Goal: Information Seeking & Learning: Find specific page/section

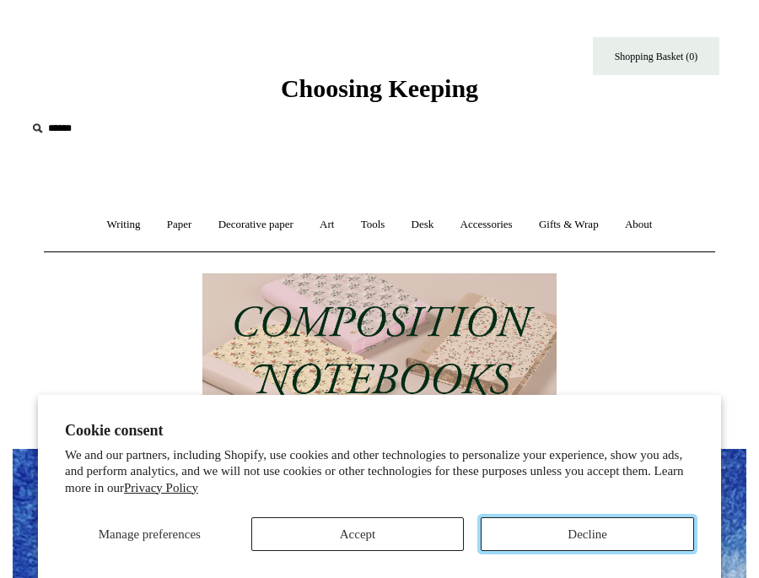
click at [537, 540] on button "Decline" at bounding box center [587, 534] width 213 height 34
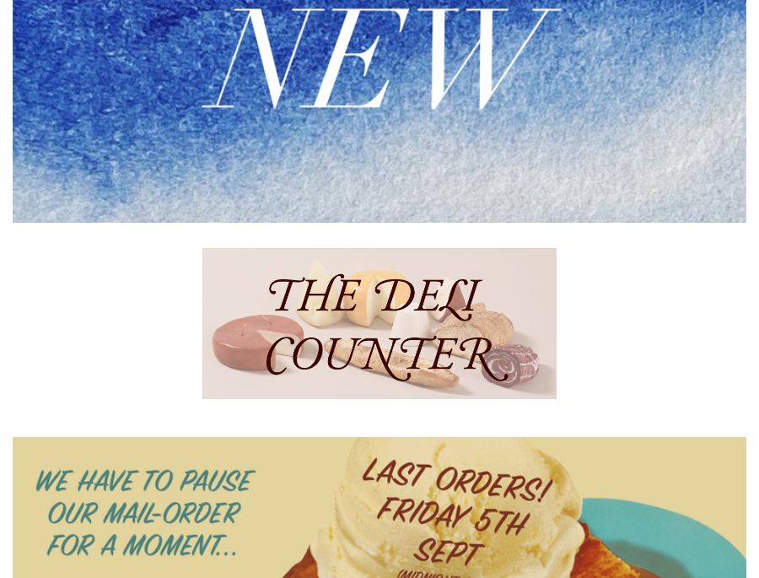
scroll to position [317, 0]
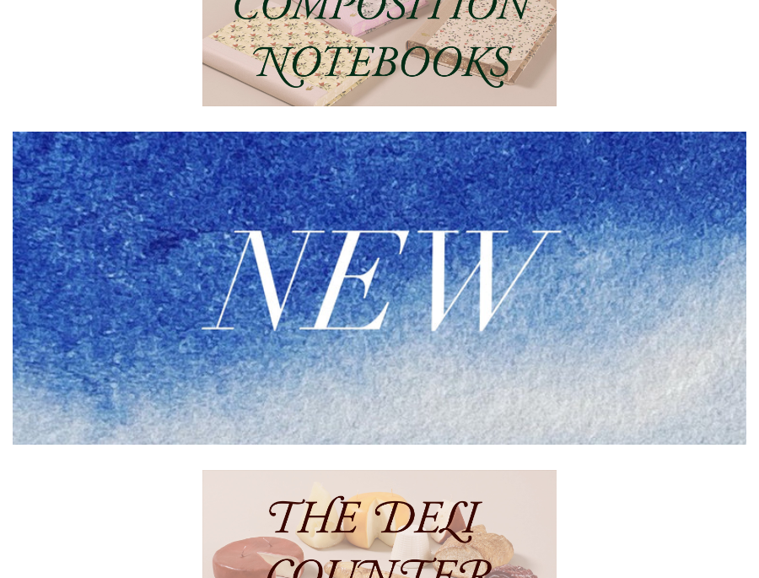
click at [415, 30] on img at bounding box center [379, 31] width 354 height 151
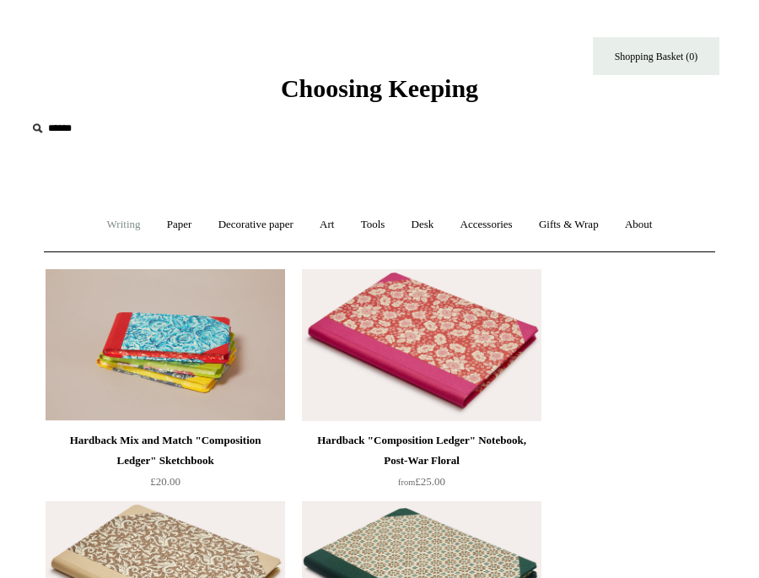
click at [122, 229] on link "Writing +" at bounding box center [123, 224] width 57 height 45
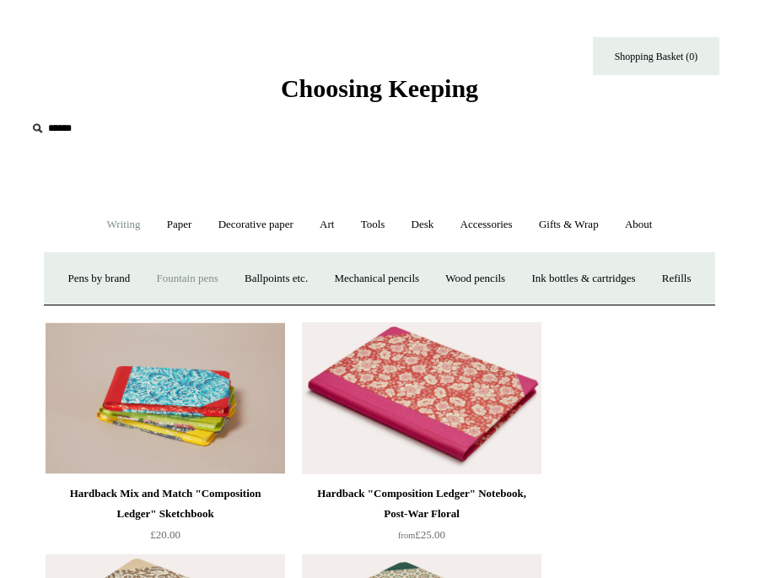
click at [192, 280] on link "Fountain pens +" at bounding box center [186, 278] width 85 height 45
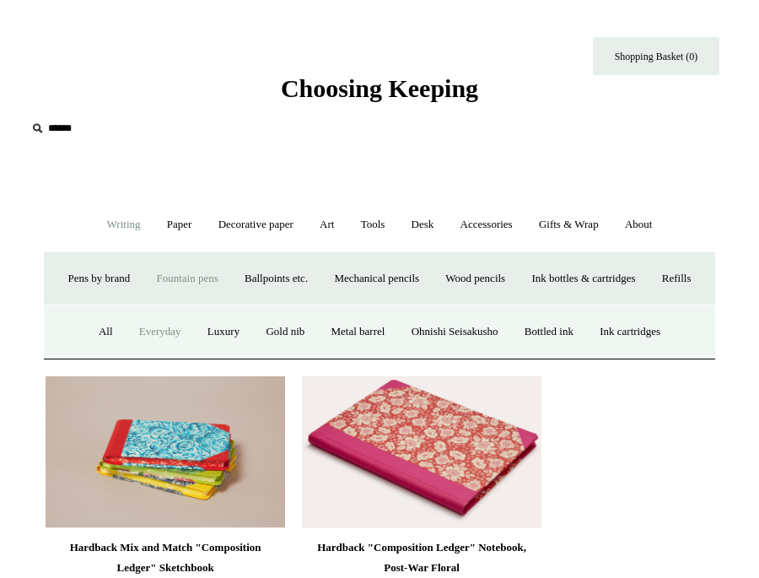
click at [143, 354] on link "Everyday" at bounding box center [160, 331] width 66 height 45
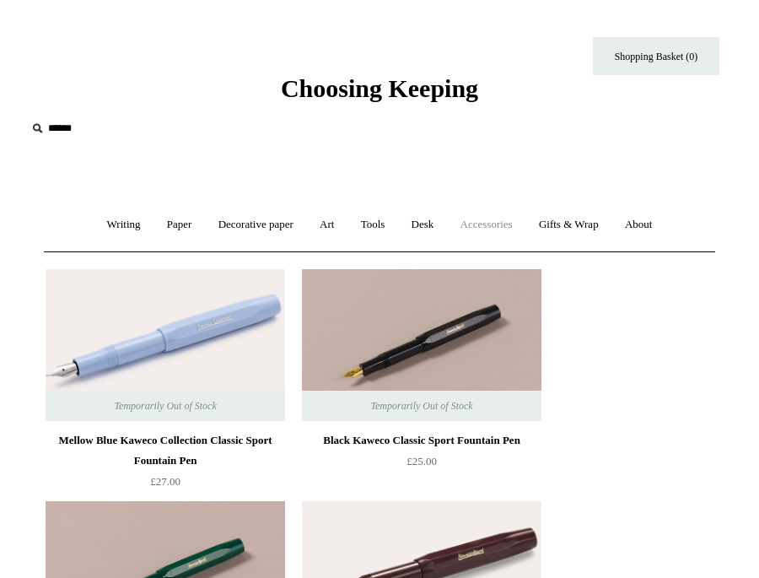
click at [507, 227] on link "Accessories +" at bounding box center [487, 224] width 76 height 45
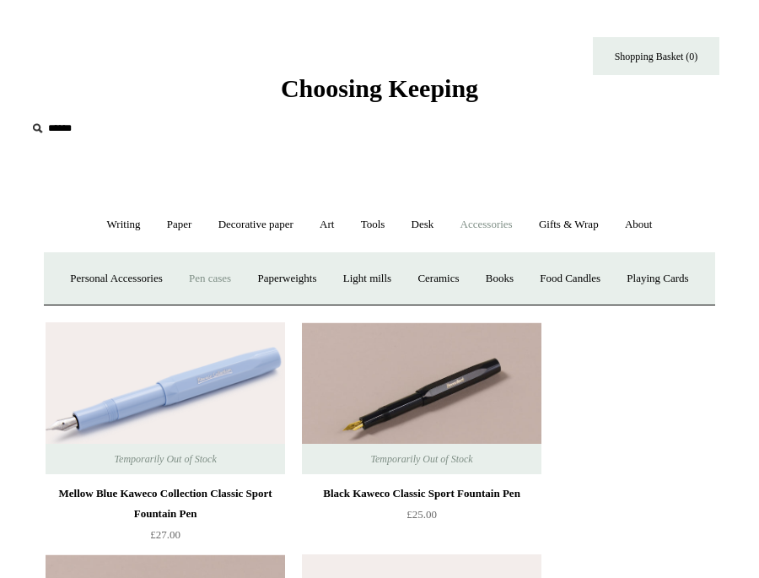
click at [243, 278] on link "Pen cases" at bounding box center [210, 278] width 66 height 45
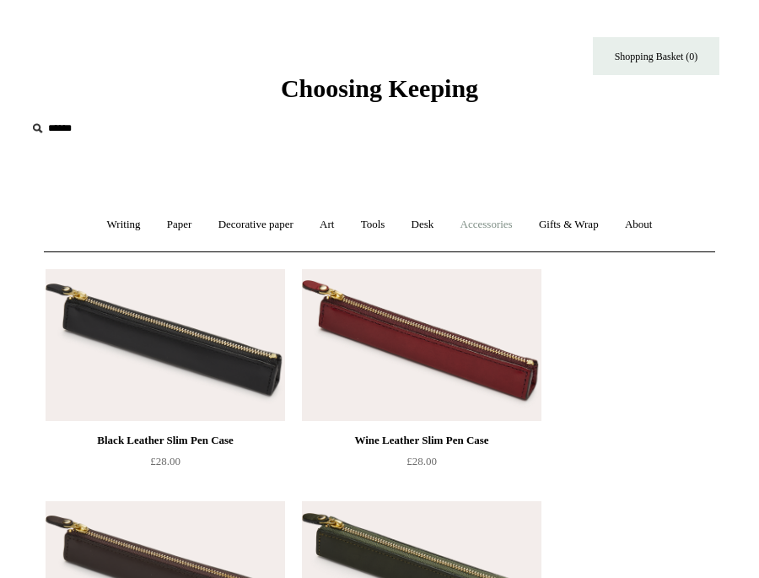
click at [513, 223] on link "Accessories +" at bounding box center [487, 224] width 76 height 45
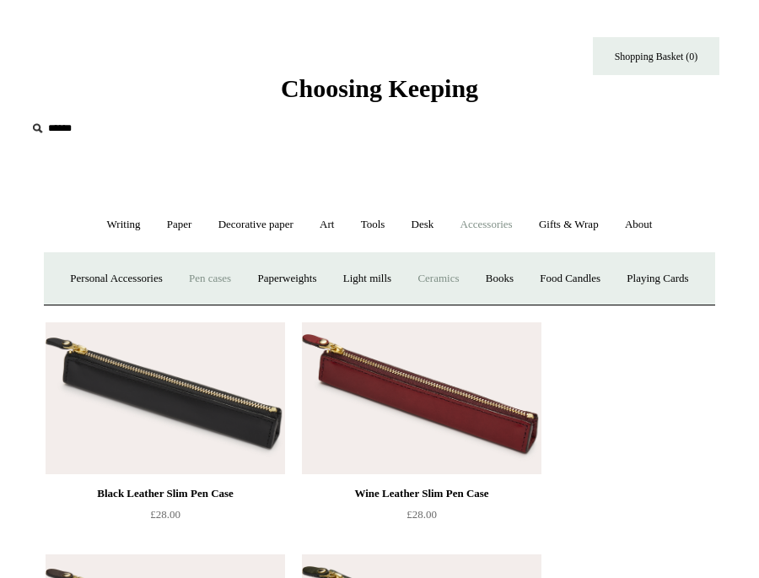
click at [471, 273] on link "Ceramics +" at bounding box center [438, 278] width 65 height 45
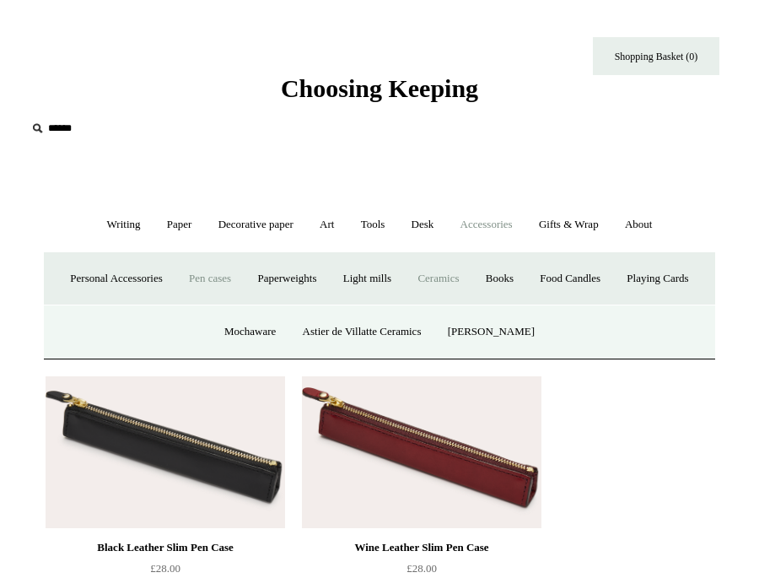
click at [471, 277] on link "Ceramics -" at bounding box center [438, 278] width 65 height 45
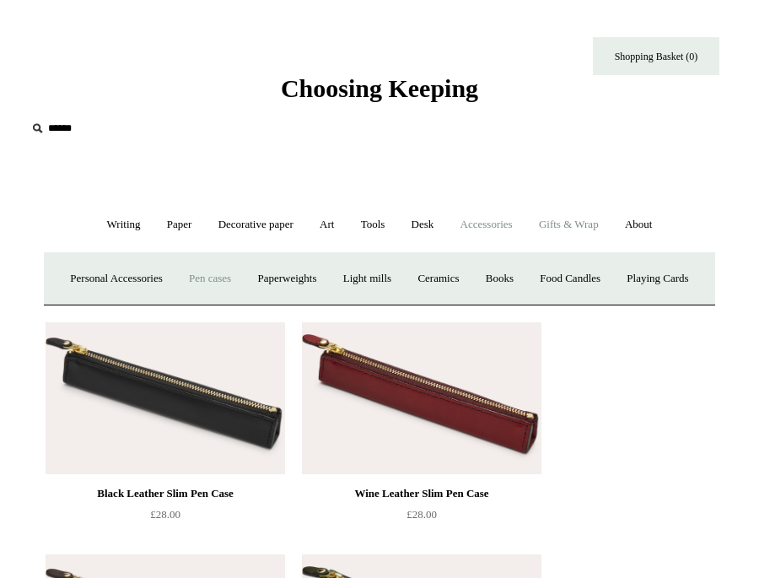
click at [573, 227] on link "Gifts & Wrap +" at bounding box center [568, 224] width 83 height 45
click at [499, 280] on link "Tape" at bounding box center [491, 278] width 45 height 45
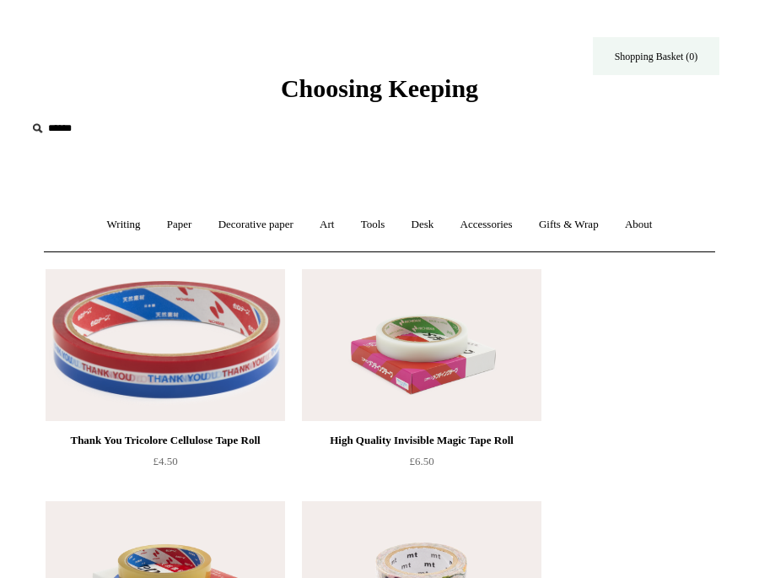
click at [633, 64] on link "Shopping Basket (0)" at bounding box center [656, 56] width 126 height 38
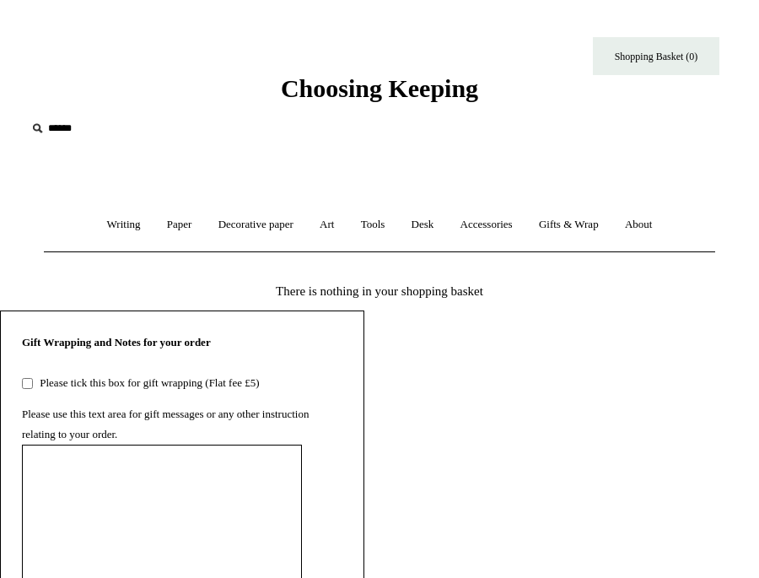
click at [53, 133] on input "text" at bounding box center [129, 128] width 207 height 31
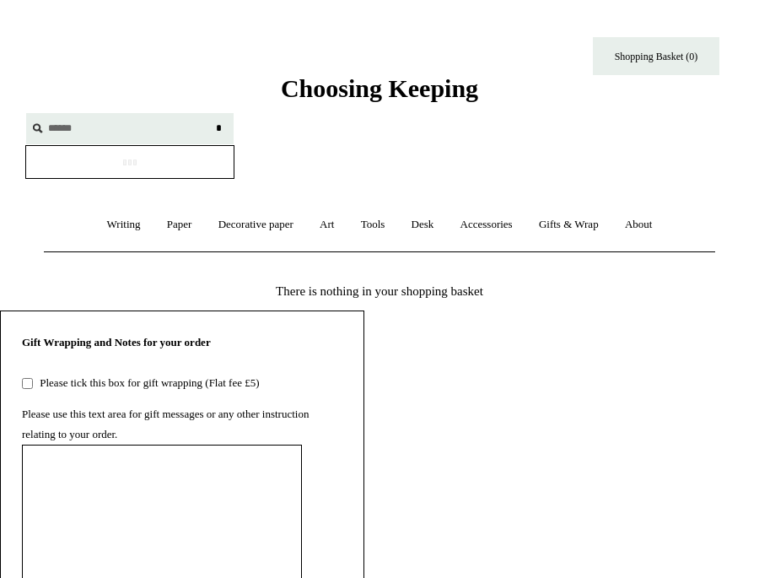
type input "******"
click at [210, 113] on input "*" at bounding box center [218, 128] width 17 height 30
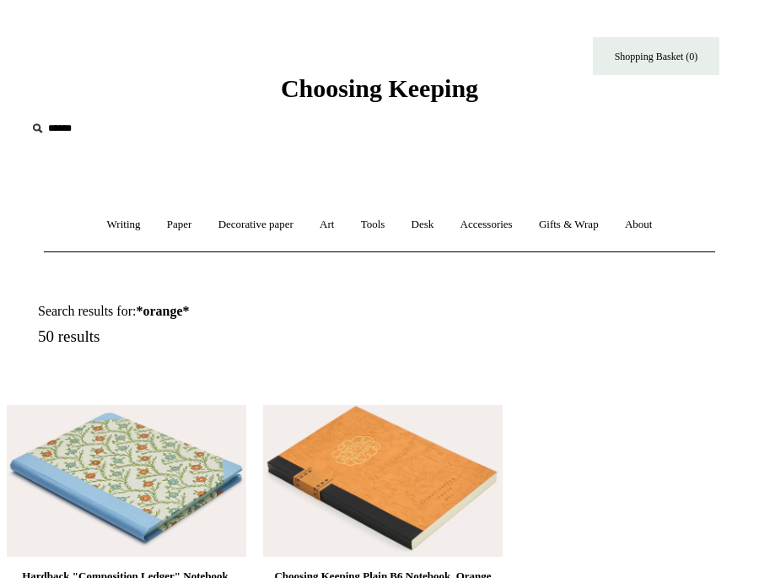
click at [70, 141] on input "text" at bounding box center [129, 128] width 207 height 31
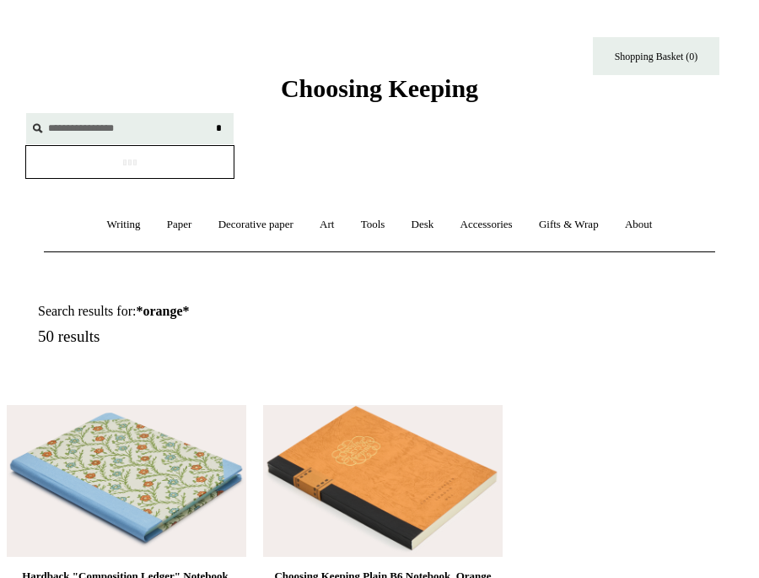
type input "**********"
click at [210, 113] on input "*" at bounding box center [218, 128] width 17 height 30
